Goal: Task Accomplishment & Management: Complete application form

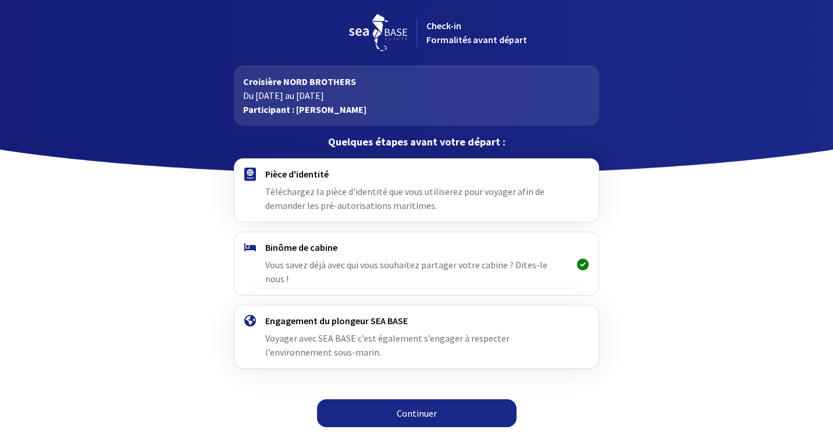
click at [415, 399] on link "Continuer" at bounding box center [417, 413] width 200 height 28
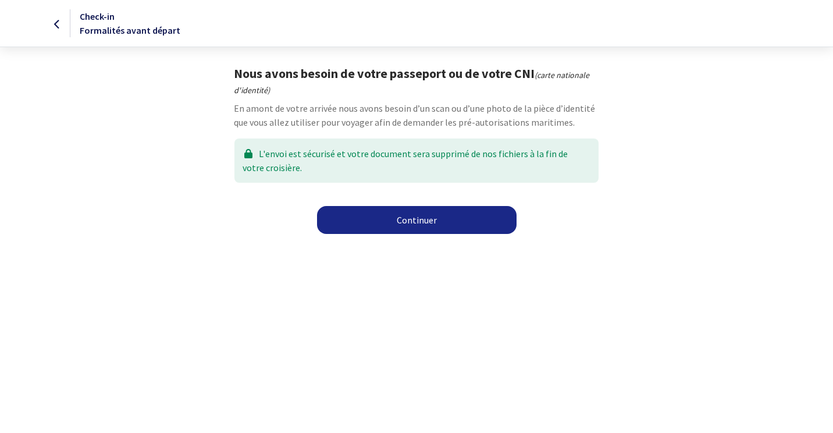
click at [414, 224] on link "Continuer" at bounding box center [417, 220] width 200 height 28
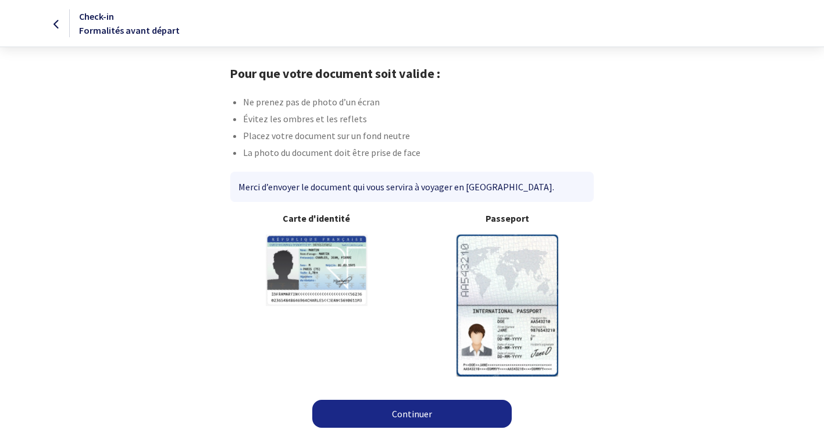
scroll to position [2, 0]
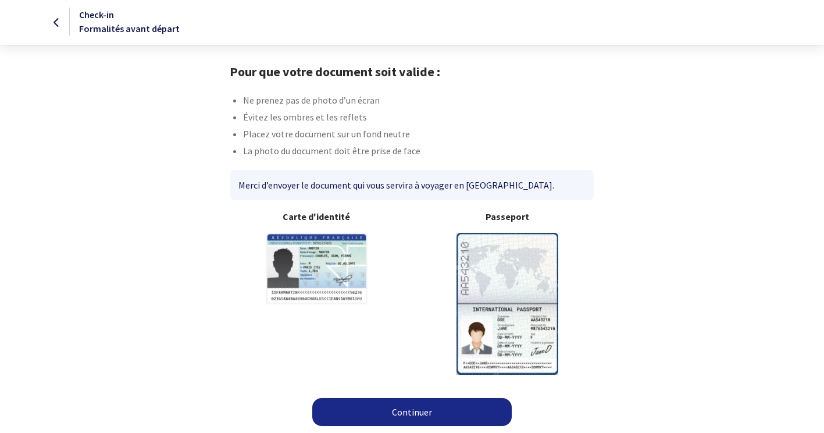
click at [517, 317] on img at bounding box center [508, 303] width 102 height 141
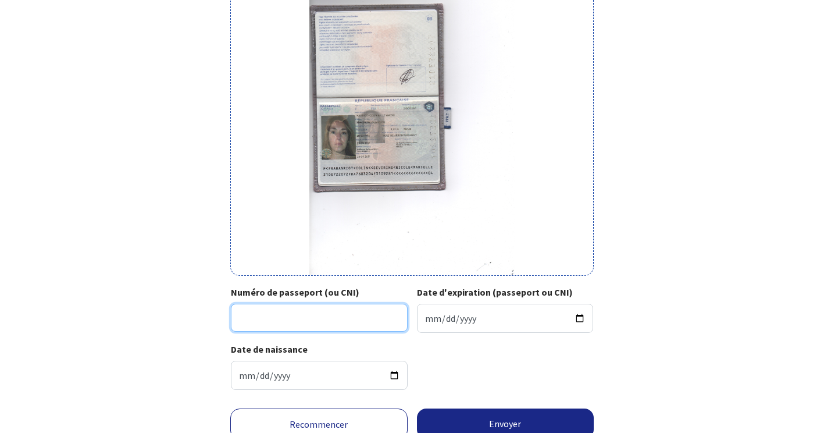
scroll to position [174, 0]
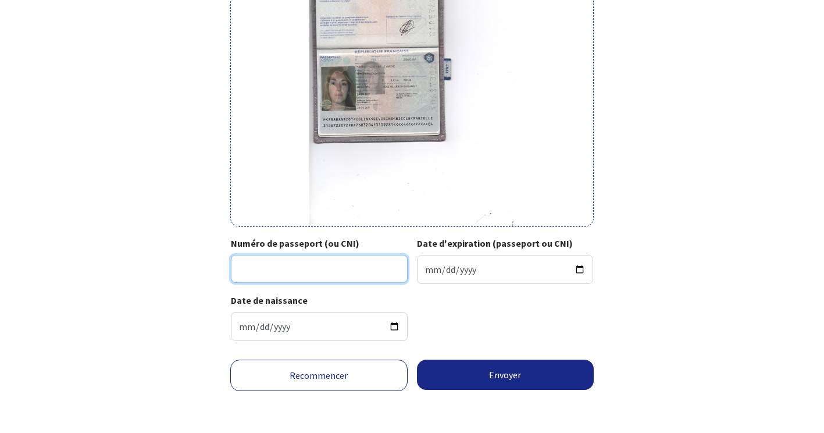
click at [294, 268] on input "Numéro de passeport (ou CNI)" at bounding box center [319, 269] width 177 height 28
type input "21DE72207"
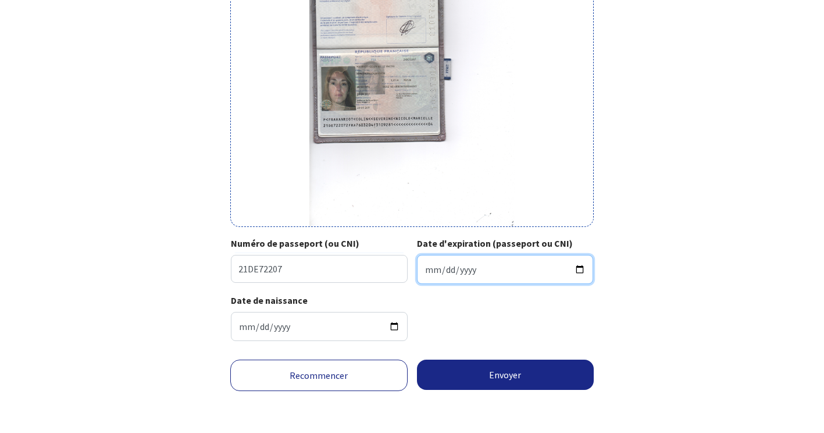
click at [444, 262] on input "Date d'expiration (passeport ou CNI)" at bounding box center [505, 269] width 177 height 29
type input "2031-09-28"
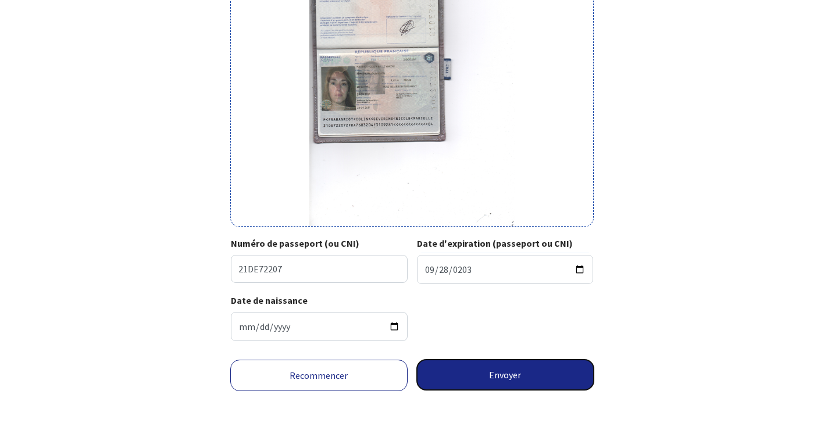
click at [550, 376] on button "Envoyer" at bounding box center [505, 375] width 177 height 30
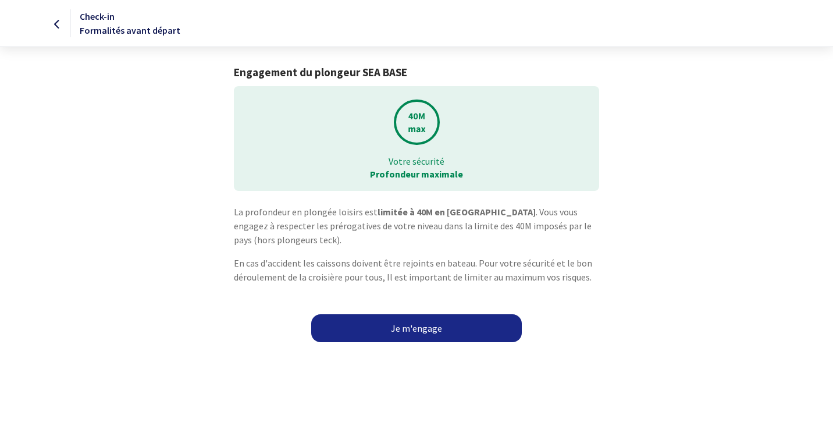
click at [426, 324] on link "Je m'engage" at bounding box center [416, 328] width 211 height 28
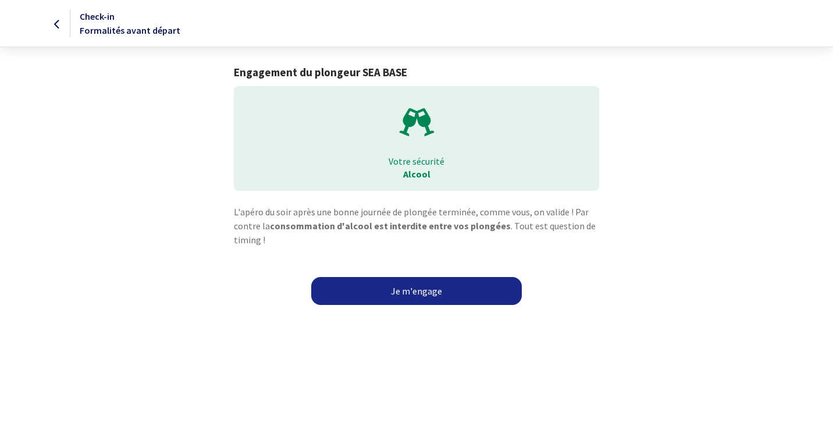
click at [438, 295] on link "Je m'engage" at bounding box center [416, 291] width 211 height 28
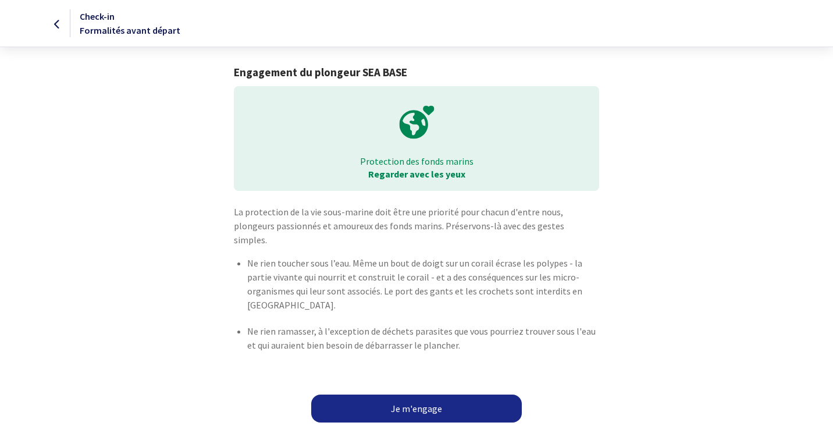
click at [443, 394] on link "Je m'engage" at bounding box center [416, 408] width 211 height 28
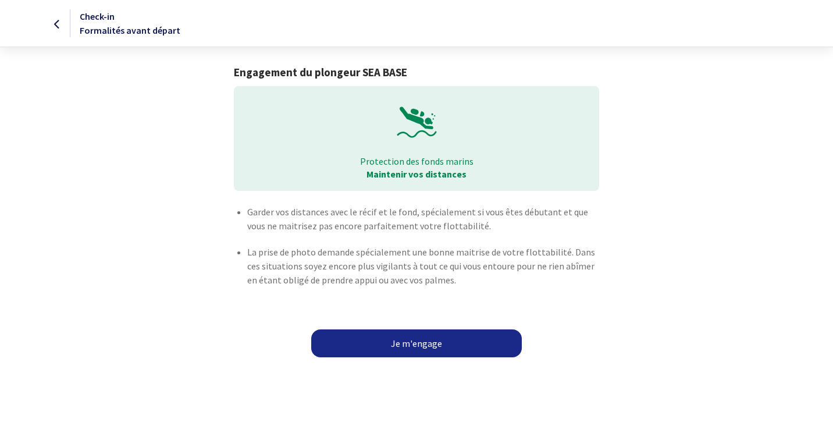
click at [466, 341] on link "Je m'engage" at bounding box center [416, 343] width 211 height 28
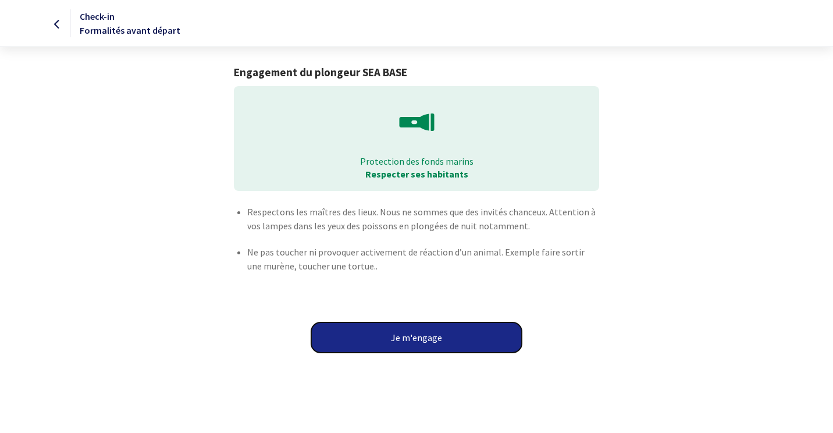
click at [408, 342] on button "Je m'engage" at bounding box center [416, 337] width 211 height 30
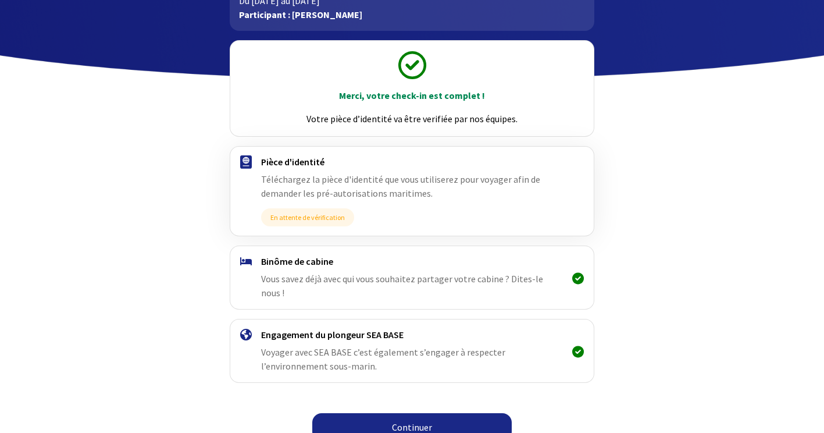
scroll to position [96, 0]
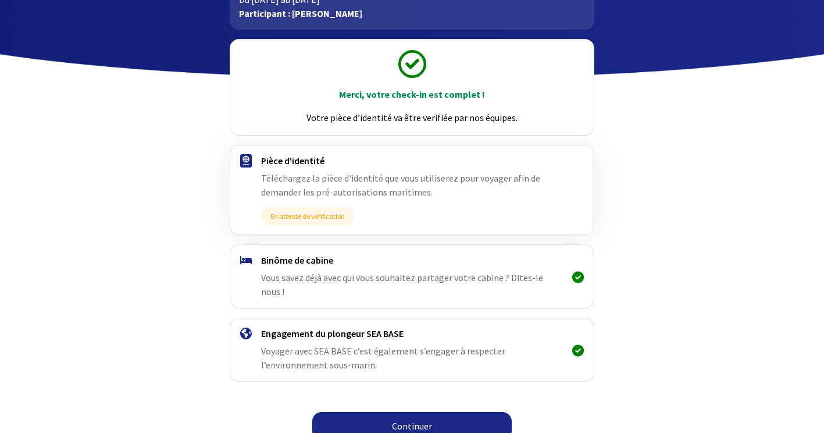
click at [422, 412] on link "Continuer" at bounding box center [412, 426] width 200 height 28
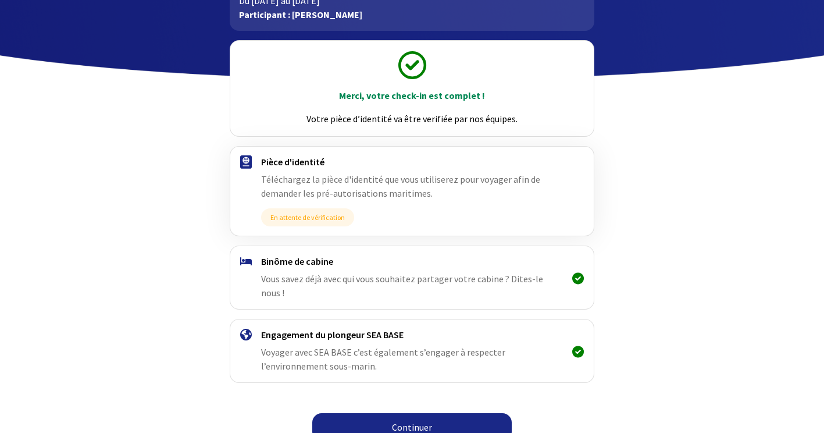
scroll to position [96, 0]
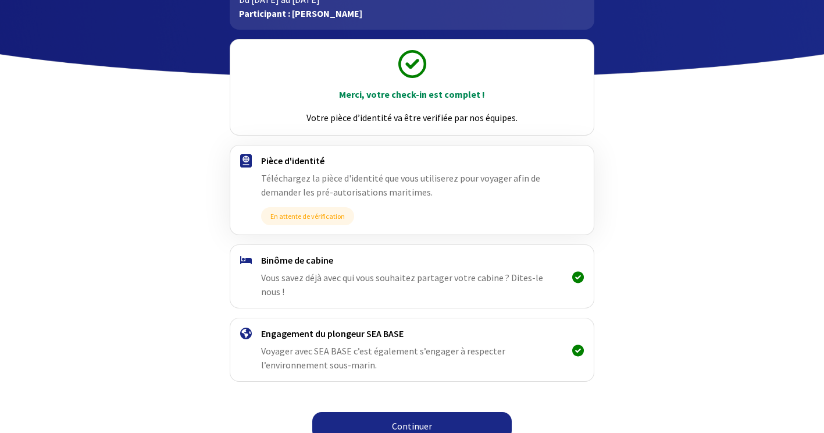
click at [437, 414] on link "Continuer" at bounding box center [412, 426] width 200 height 28
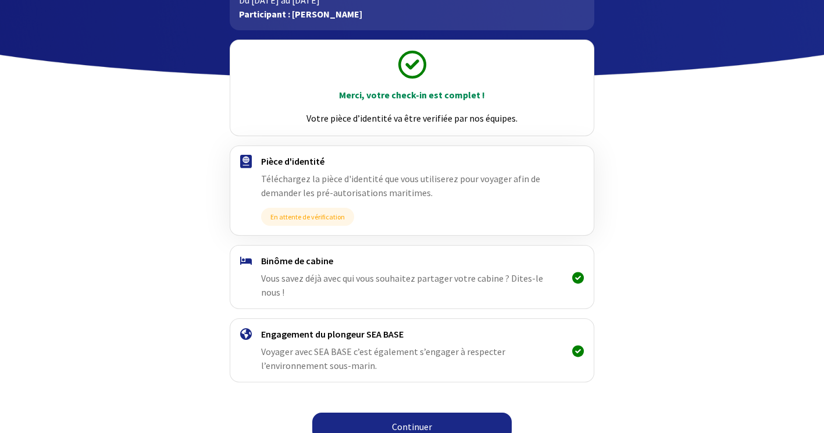
scroll to position [96, 0]
